Goal: Task Accomplishment & Management: Complete application form

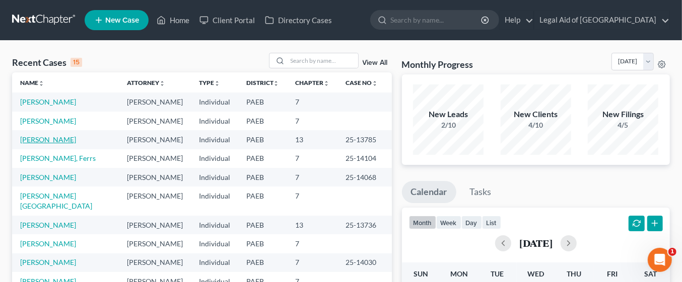
click at [53, 139] on link "[PERSON_NAME]" at bounding box center [48, 139] width 56 height 9
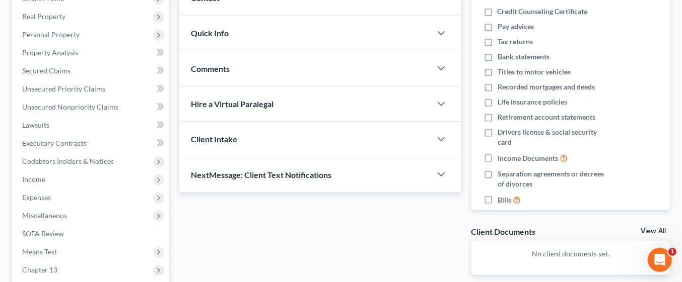
scroll to position [176, 0]
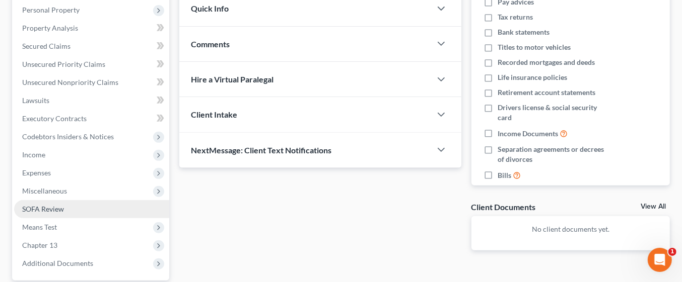
click at [30, 206] on span "SOFA Review" at bounding box center [43, 209] width 42 height 9
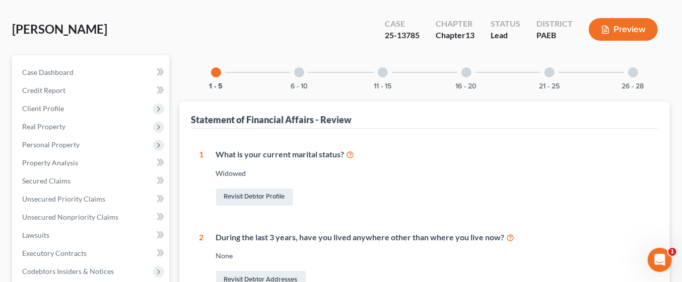
scroll to position [25, 0]
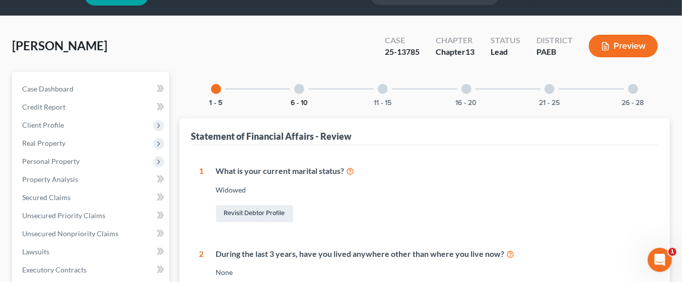
click at [301, 100] on button "6 - 10" at bounding box center [299, 103] width 17 height 7
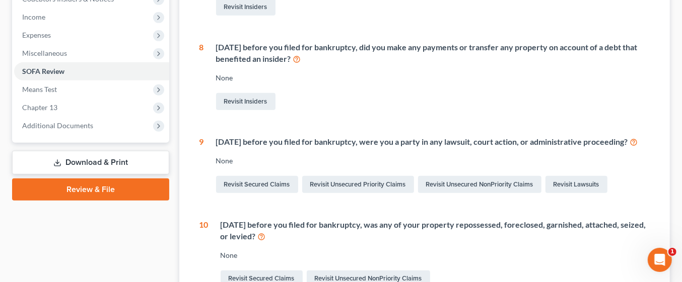
scroll to position [321, 0]
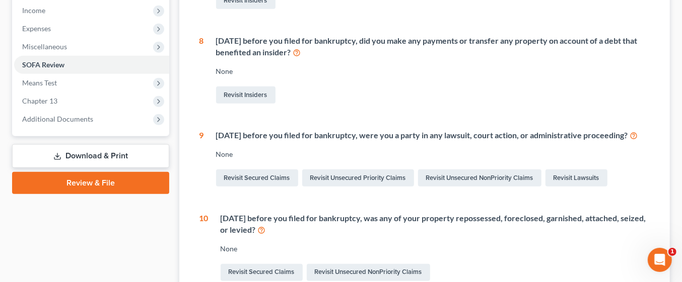
click at [588, 208] on div "6 Statement of Financial Affairs - Payments Made in the Last 90 days None Revis…" at bounding box center [424, 77] width 451 height 414
click at [273, 187] on link "Revisit Secured Claims" at bounding box center [257, 178] width 82 height 17
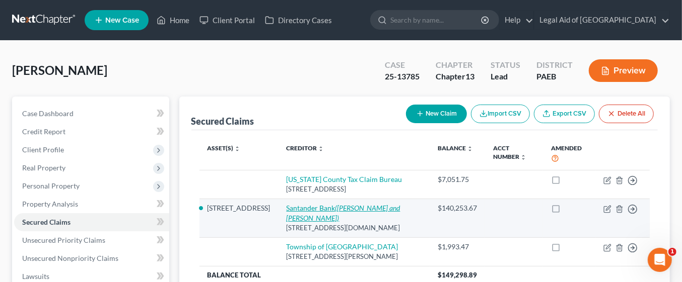
click at [346, 207] on icon "([PERSON_NAME] and [PERSON_NAME])" at bounding box center [344, 213] width 114 height 19
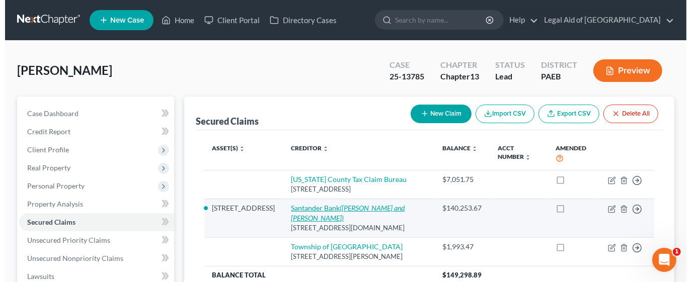
select select "7"
select select "0"
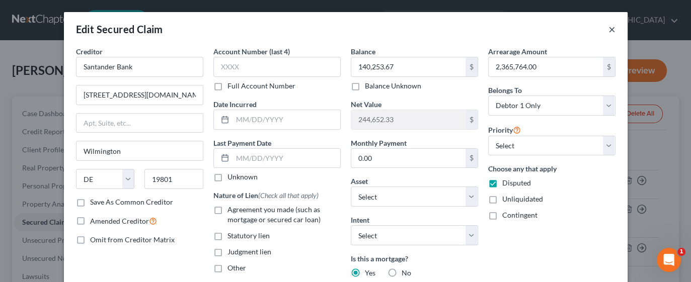
click at [609, 35] on button "×" at bounding box center [612, 29] width 7 height 12
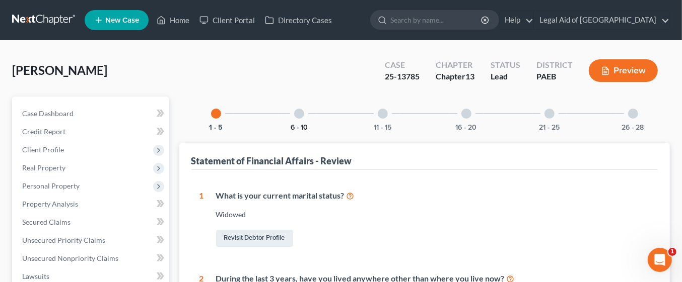
click at [299, 124] on button "6 - 10" at bounding box center [299, 127] width 17 height 7
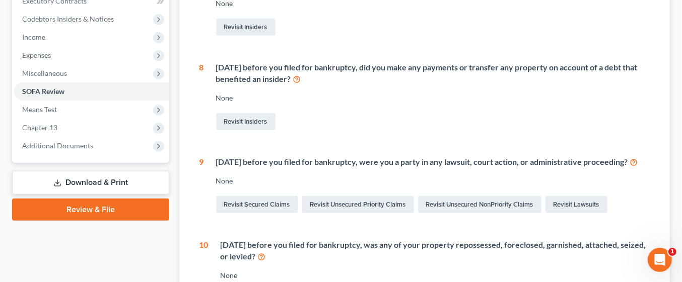
scroll to position [297, 0]
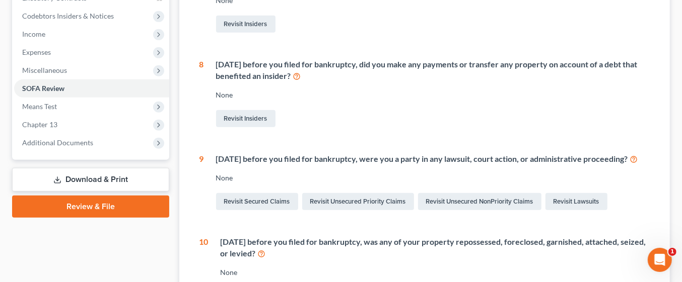
click at [630, 164] on icon at bounding box center [634, 159] width 8 height 10
click at [578, 210] on link "Revisit Lawsuits" at bounding box center [576, 201] width 62 height 17
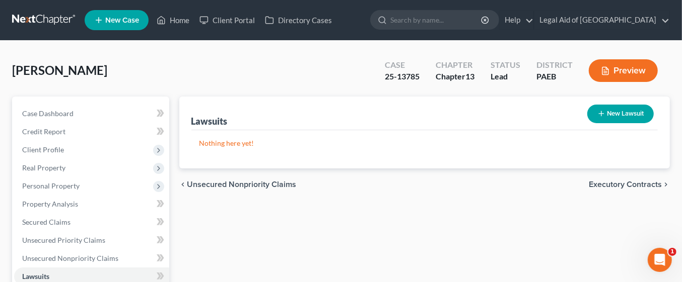
click at [618, 114] on button "New Lawsuit" at bounding box center [620, 114] width 66 height 19
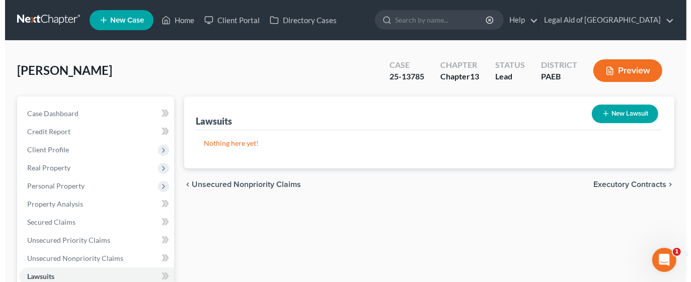
select select "0"
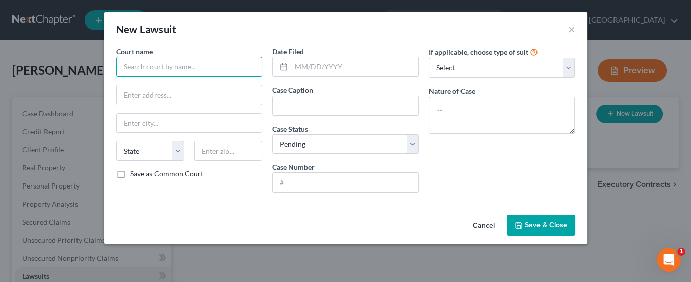
click at [172, 63] on input "text" at bounding box center [189, 67] width 147 height 20
type input "[US_STATE] County CCP"
click at [334, 106] on input "text" at bounding box center [346, 105] width 146 height 19
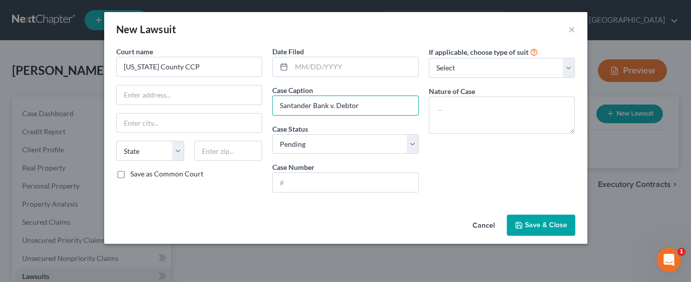
type input "Santander Bank v. Debtor"
click at [414, 141] on select "Select Pending On Appeal Concluded" at bounding box center [345, 144] width 147 height 20
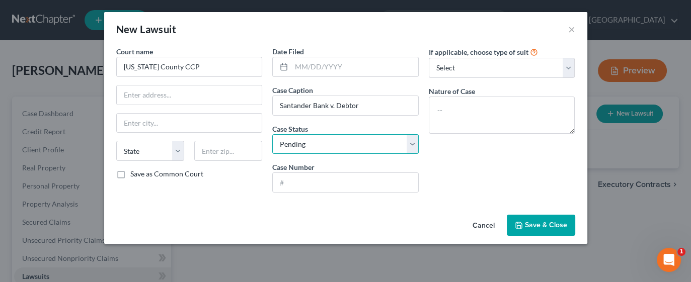
select select "2"
click at [272, 134] on select "Select Pending On Appeal Concluded" at bounding box center [345, 144] width 147 height 20
click at [566, 69] on select "Select Repossession Garnishment Foreclosure Attached, Seized, Or Levied Other" at bounding box center [502, 68] width 147 height 20
select select "2"
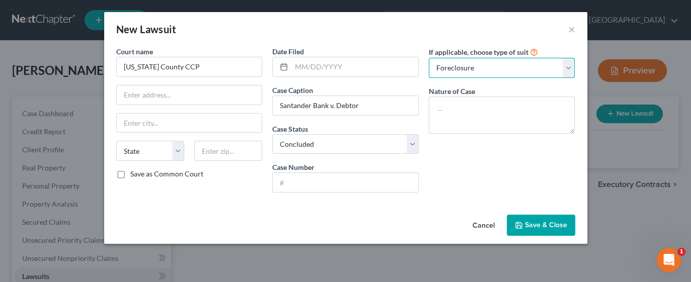
click at [429, 58] on select "Select Repossession Garnishment Foreclosure Attached, Seized, Or Levied Other" at bounding box center [502, 68] width 147 height 20
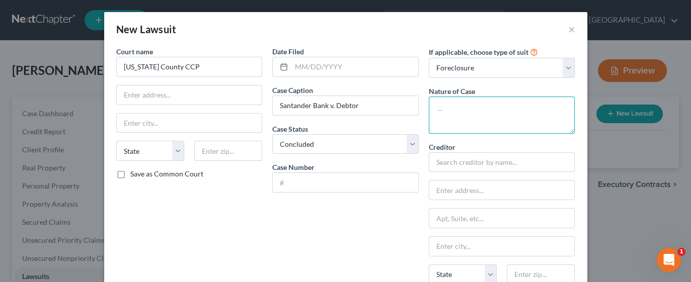
click at [524, 105] on textarea at bounding box center [502, 115] width 147 height 37
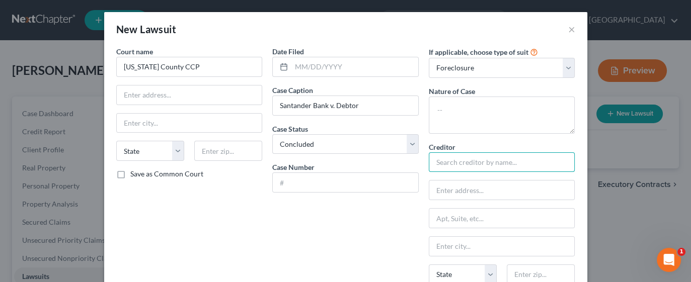
click at [471, 156] on input "text" at bounding box center [502, 163] width 147 height 20
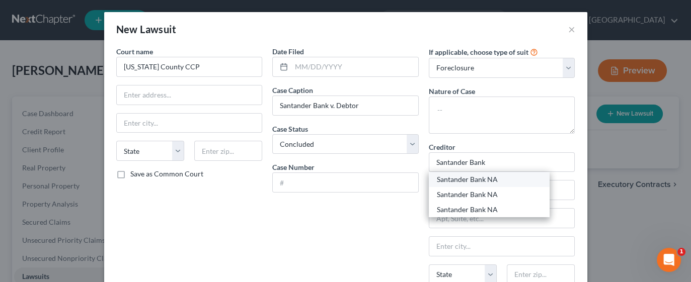
click at [485, 177] on div "Santander Bank NA" at bounding box center [489, 180] width 105 height 10
type input "Santander Bank NA"
type input "[STREET_ADDRESS]"
type input "Flr 3"
type input "Reading"
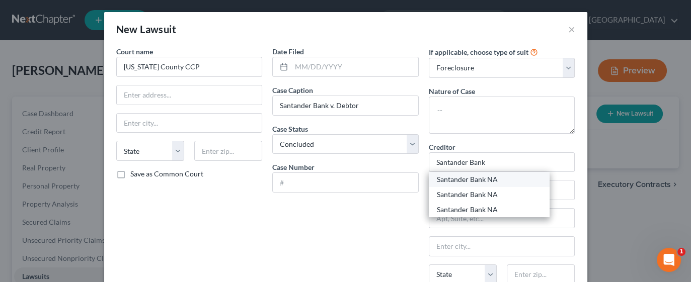
select select "39"
type input "19610"
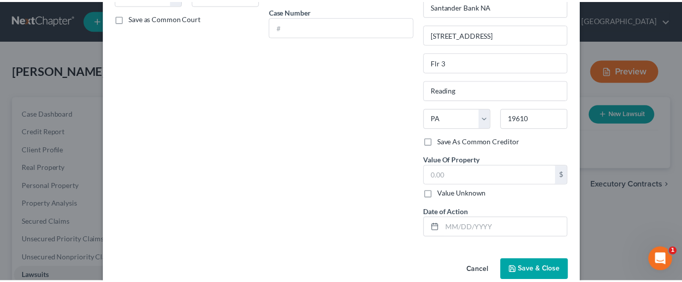
scroll to position [160, 0]
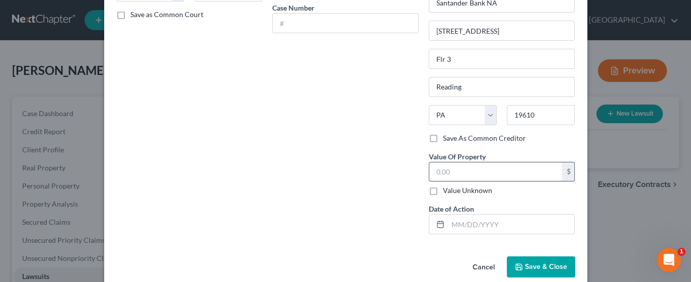
click at [521, 168] on input "text" at bounding box center [496, 172] width 133 height 19
click at [537, 263] on span "Save & Close" at bounding box center [546, 267] width 42 height 9
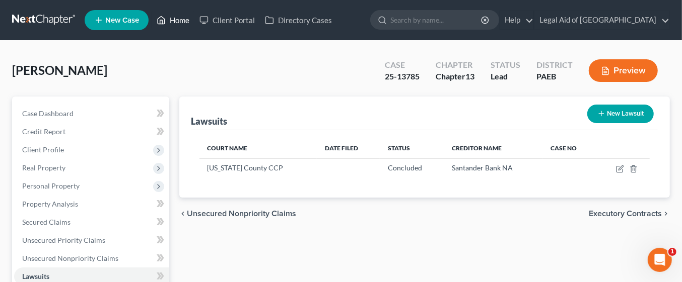
click at [172, 22] on link "Home" at bounding box center [173, 20] width 43 height 18
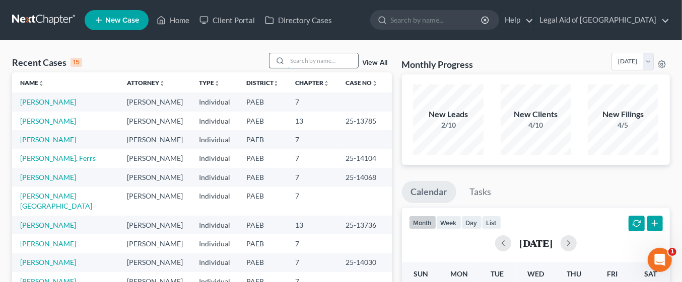
click at [313, 60] on input "search" at bounding box center [323, 60] width 70 height 15
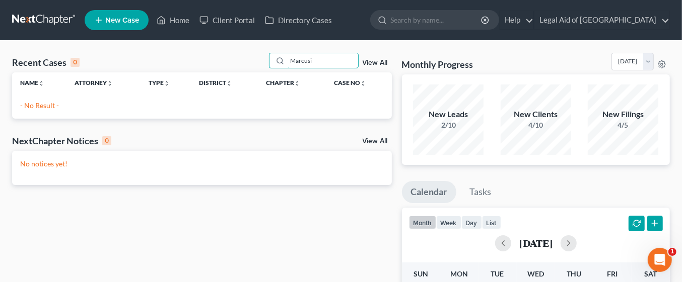
type input "Marcusi"
click at [136, 20] on span "New Case" at bounding box center [122, 21] width 34 height 8
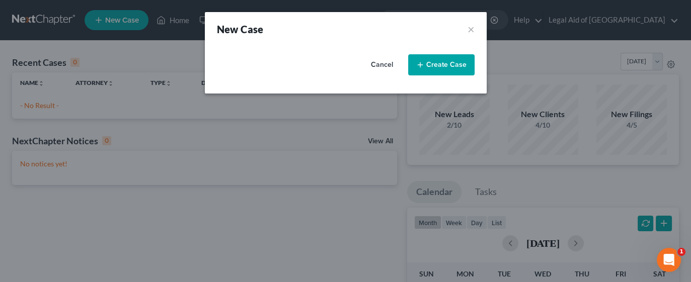
select select "67"
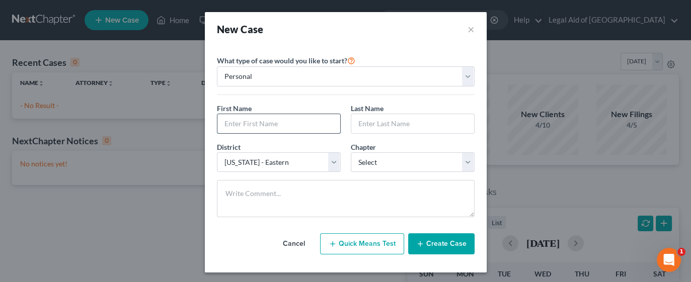
click at [278, 120] on input "text" at bounding box center [279, 123] width 123 height 19
type input "H"
type input "[PERSON_NAME]"
click at [414, 125] on input "text" at bounding box center [412, 123] width 123 height 19
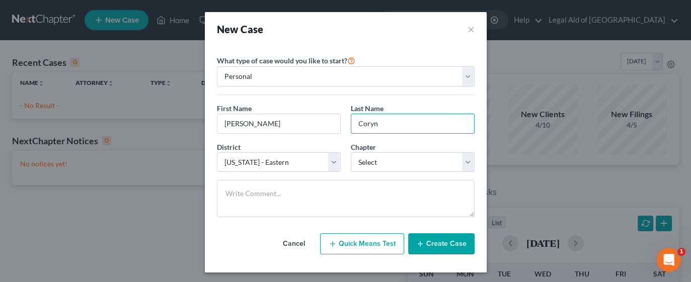
type input "Coryn"
click at [463, 163] on select "Select 7 11 12 13" at bounding box center [413, 163] width 124 height 20
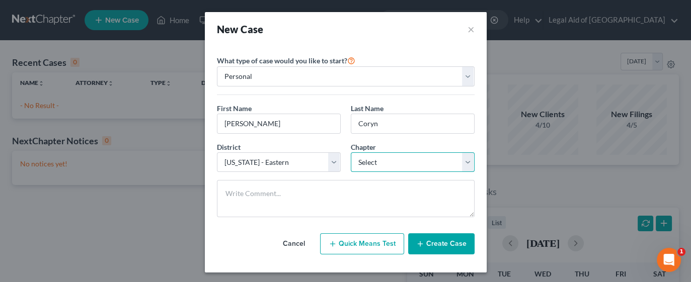
select select "0"
click at [351, 153] on select "Select 7 11 12 13" at bounding box center [413, 163] width 124 height 20
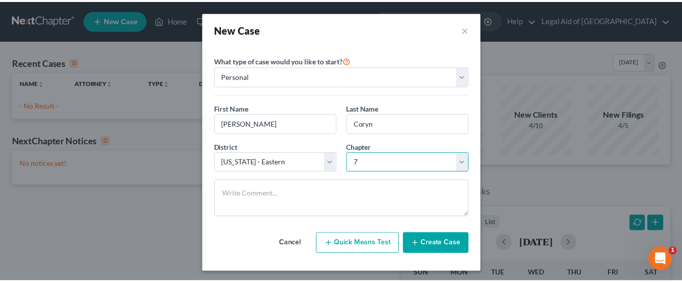
scroll to position [1, 0]
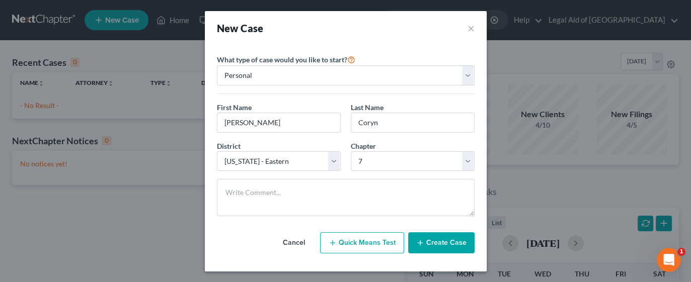
click at [432, 238] on button "Create Case" at bounding box center [441, 243] width 66 height 21
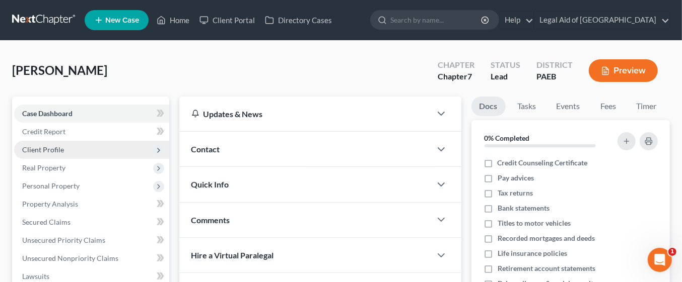
click at [117, 147] on span "Client Profile" at bounding box center [91, 150] width 155 height 18
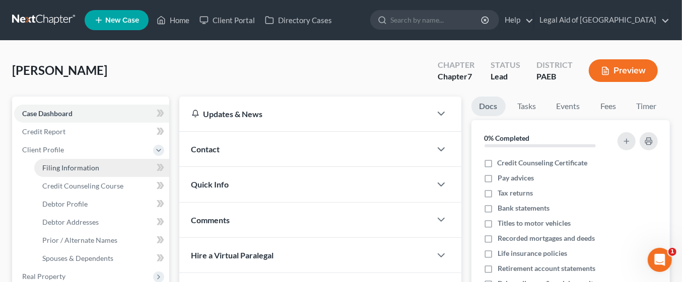
click at [126, 164] on link "Filing Information" at bounding box center [101, 168] width 135 height 18
select select "1"
select select "0"
select select "67"
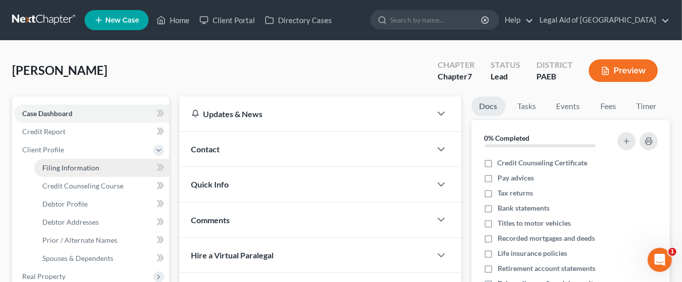
select select "39"
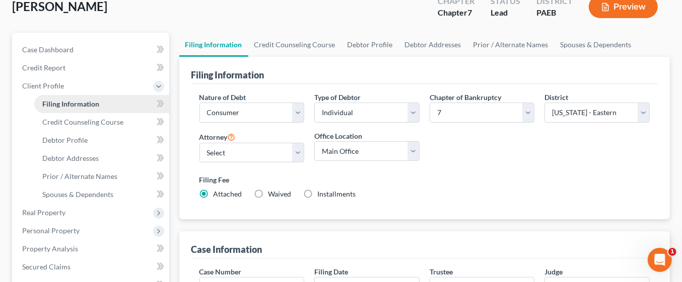
scroll to position [64, 0]
click at [300, 148] on select "Select [PERSON_NAME] - PAEB [PERSON_NAME] - PAEB [PERSON_NAME] - PAEB [PERSON_N…" at bounding box center [251, 152] width 105 height 20
select select "5"
click at [199, 142] on select "Select [PERSON_NAME] - PAEB [PERSON_NAME] - PAEB [PERSON_NAME] - PAEB [PERSON_N…" at bounding box center [251, 152] width 105 height 20
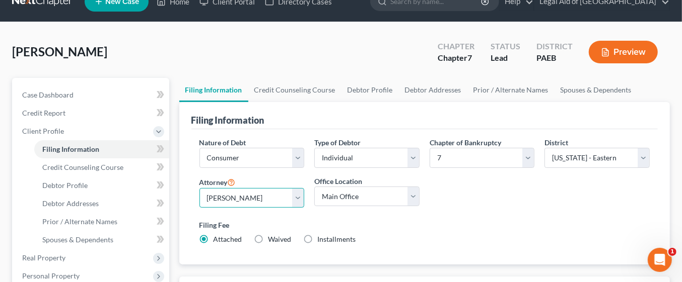
scroll to position [0, 0]
